Goal: Find specific page/section: Find specific page/section

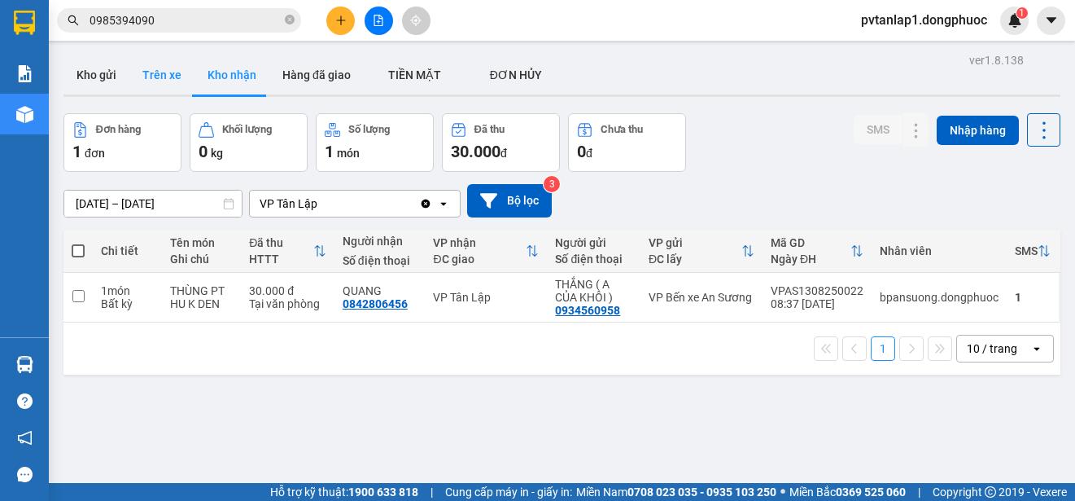
click at [173, 77] on button "Trên xe" at bounding box center [161, 74] width 65 height 39
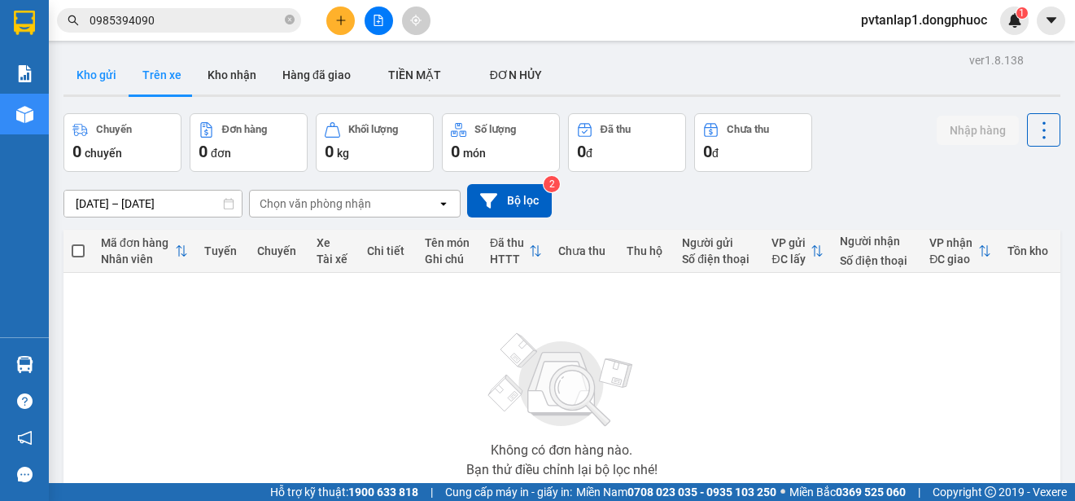
click at [101, 85] on button "Kho gửi" at bounding box center [96, 74] width 66 height 39
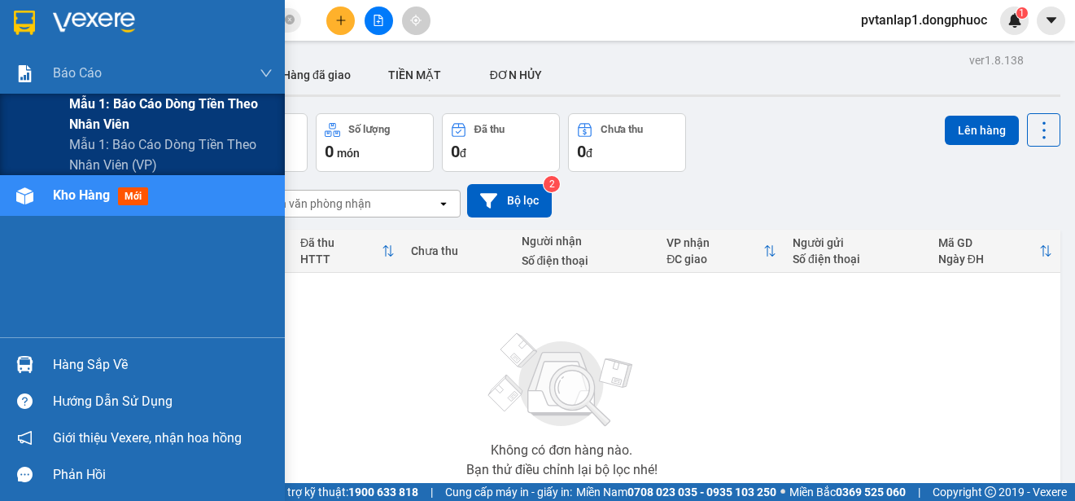
click at [90, 116] on span "Mẫu 1: Báo cáo dòng tiền theo nhân viên" at bounding box center [170, 114] width 203 height 41
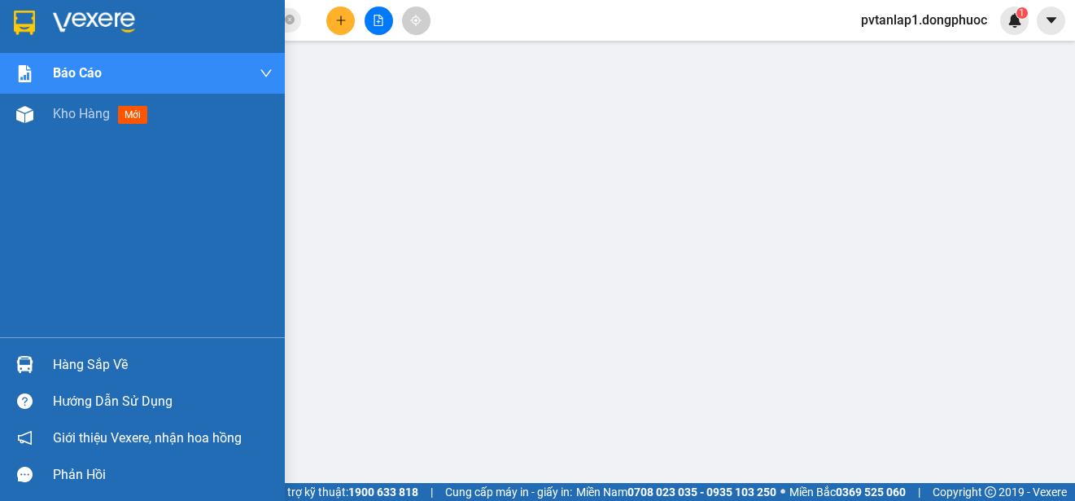
click at [42, 15] on div at bounding box center [142, 26] width 285 height 53
